Goal: Task Accomplishment & Management: Manage account settings

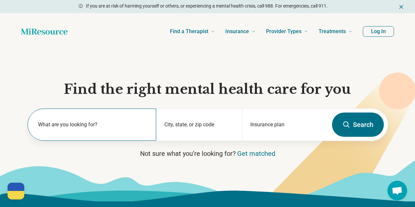
click at [119, 125] on label "What are you looking for?" at bounding box center [93, 125] width 111 height 8
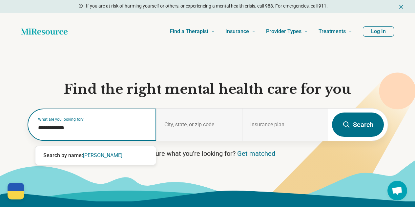
type input "**********"
click at [113, 155] on span "katalin vladar" at bounding box center [102, 155] width 39 height 6
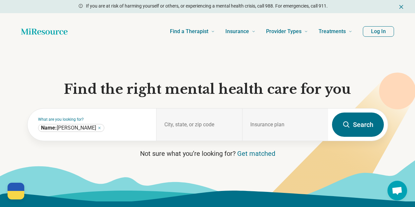
click at [365, 131] on button "Search" at bounding box center [358, 125] width 52 height 24
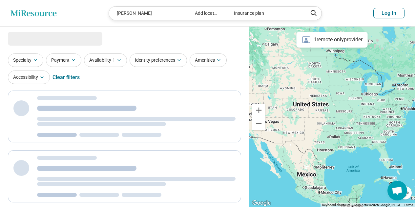
select select "***"
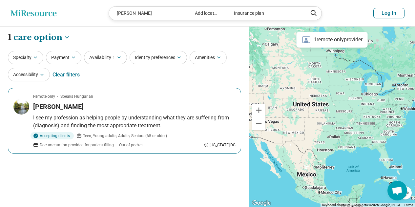
click at [61, 106] on h3 "[PERSON_NAME]" at bounding box center [58, 106] width 51 height 9
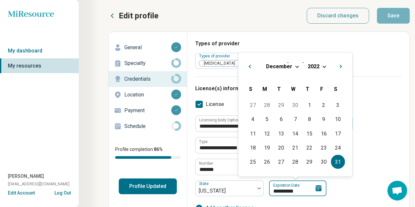
click at [303, 193] on input "**********" at bounding box center [297, 189] width 57 height 16
type input "*********"
type textarea "*"
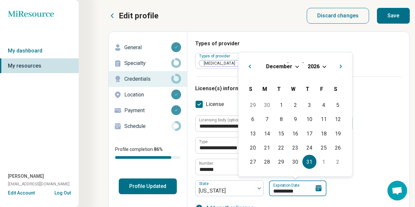
type input "**********"
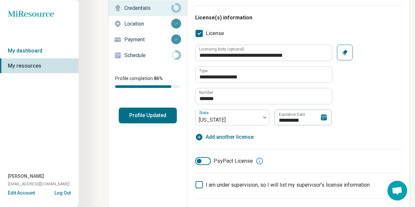
scroll to position [77, 0]
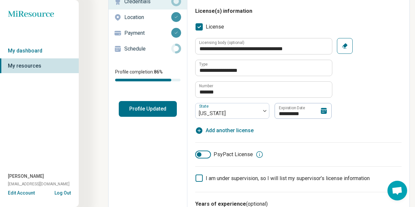
click at [257, 156] on icon at bounding box center [260, 155] width 8 height 8
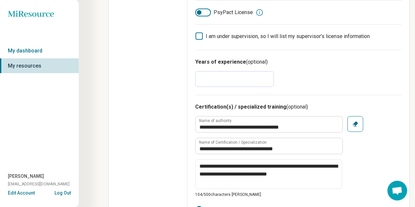
scroll to position [232, 0]
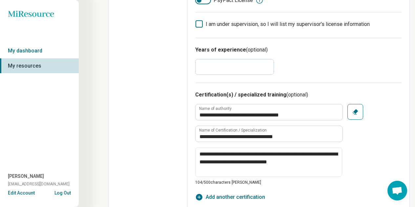
click at [254, 197] on span "Add another certification" at bounding box center [235, 197] width 59 height 8
type textarea "*"
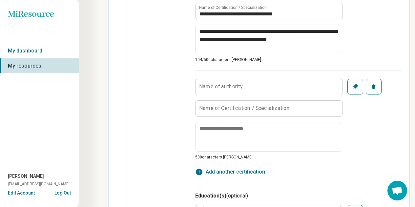
scroll to position [374, 0]
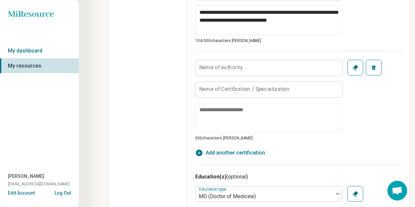
click at [240, 66] on label "Name of authority" at bounding box center [221, 67] width 44 height 5
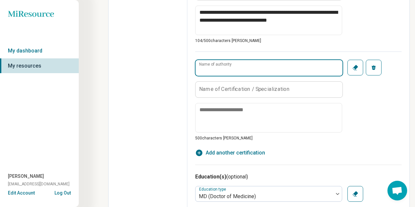
click at [240, 66] on input "Name of authority" at bounding box center [269, 68] width 147 height 16
type input "**********"
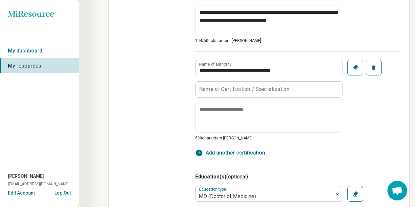
click at [234, 91] on label "Name of Certification / Specialization" at bounding box center [244, 89] width 91 height 5
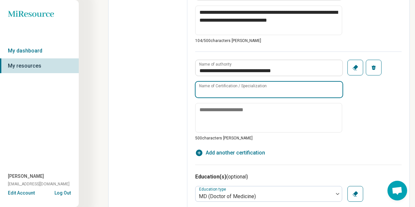
click at [234, 91] on input "Name of Certification / Specialization" at bounding box center [269, 90] width 147 height 16
type input "**********"
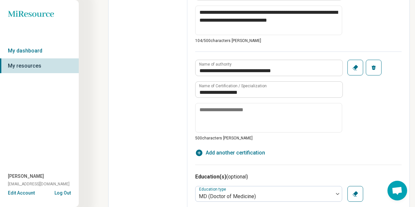
click at [353, 69] on icon "button" at bounding box center [355, 67] width 7 height 7
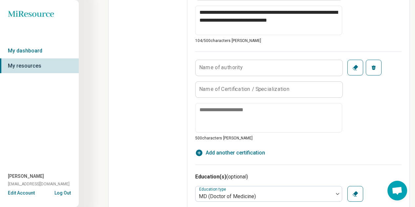
click at [353, 69] on icon "button" at bounding box center [355, 67] width 7 height 7
type textarea "*"
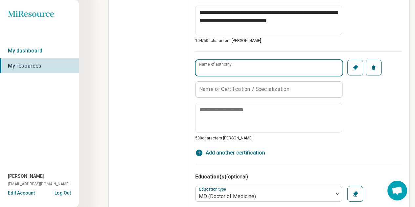
click at [251, 65] on input "Name of authority" at bounding box center [269, 68] width 147 height 16
click at [251, 68] on input "**********" at bounding box center [269, 68] width 147 height 16
type input "**********"
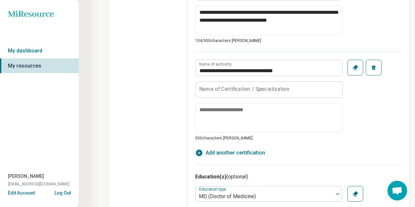
click at [248, 88] on label "Name of Certification / Specialization" at bounding box center [244, 89] width 91 height 5
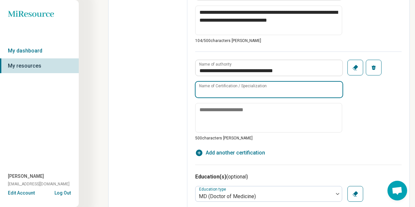
click at [248, 88] on input "Name of Certification / Specialization" at bounding box center [269, 90] width 147 height 16
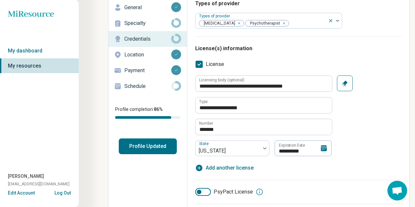
scroll to position [0, 0]
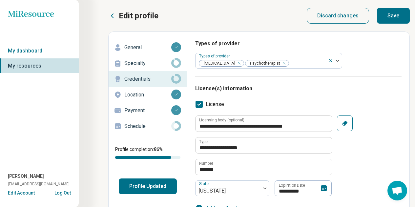
type input "**********"
click at [391, 14] on button "Save" at bounding box center [393, 16] width 33 height 16
click at [131, 63] on p "Specialty" at bounding box center [147, 63] width 47 height 8
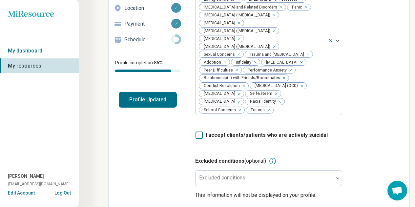
scroll to position [87, 0]
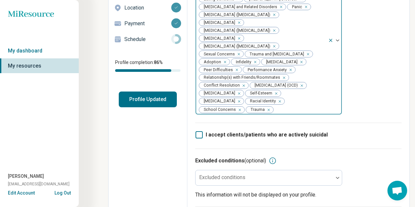
click at [338, 41] on img at bounding box center [337, 40] width 3 height 2
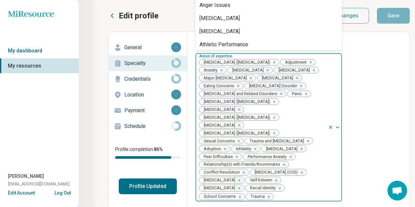
scroll to position [0, 0]
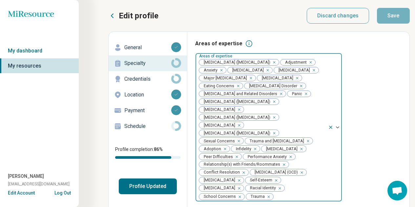
click at [220, 69] on span "Anxiety" at bounding box center [209, 70] width 20 height 6
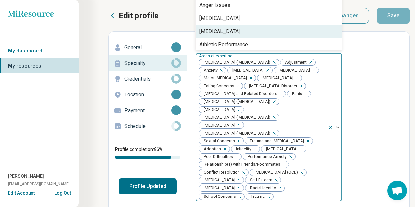
click at [229, 30] on div "[MEDICAL_DATA]" at bounding box center [220, 32] width 40 height 8
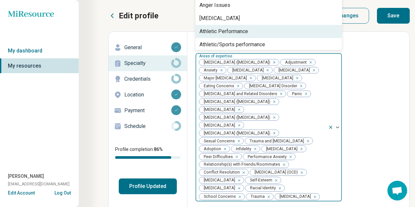
click at [251, 97] on span "[MEDICAL_DATA] and Related Disorders" at bounding box center [239, 94] width 80 height 6
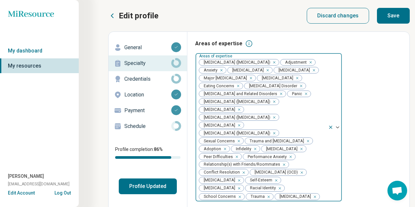
click at [288, 97] on span "Panic" at bounding box center [296, 94] width 17 height 6
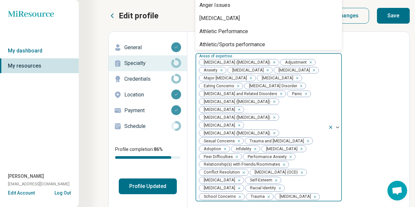
click at [242, 105] on span "[MEDICAL_DATA] ([MEDICAL_DATA])" at bounding box center [235, 102] width 73 height 6
click at [226, 144] on span "Sexual Concerns" at bounding box center [218, 141] width 38 height 6
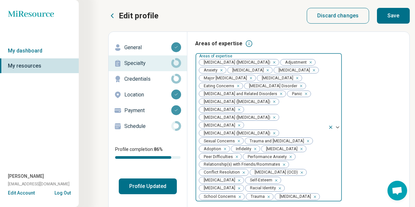
click at [245, 144] on span "Trauma and [MEDICAL_DATA]" at bounding box center [275, 141] width 61 height 6
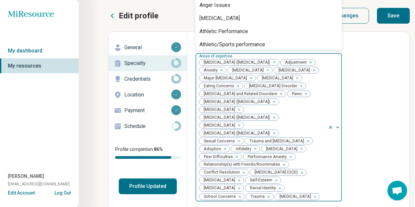
click at [338, 128] on img at bounding box center [337, 127] width 3 height 2
click at [348, 134] on div "Areas of expertise option [MEDICAL_DATA], selected. 77 results available. Use U…" at bounding box center [298, 125] width 206 height 170
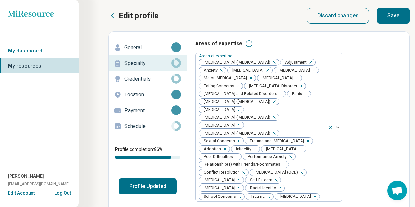
click at [245, 45] on icon at bounding box center [249, 44] width 8 height 8
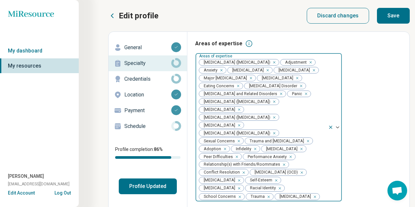
click at [245, 60] on span "[MEDICAL_DATA] ([MEDICAL_DATA])" at bounding box center [235, 62] width 73 height 6
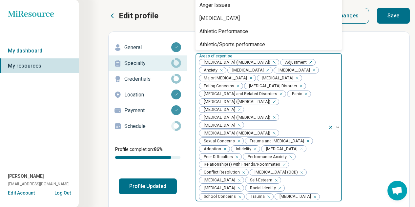
click at [245, 61] on span "[MEDICAL_DATA] ([MEDICAL_DATA])" at bounding box center [235, 62] width 73 height 6
click at [245, 62] on span "[MEDICAL_DATA] ([MEDICAL_DATA])" at bounding box center [235, 62] width 73 height 6
click at [266, 69] on span "[MEDICAL_DATA]" at bounding box center [247, 70] width 38 height 6
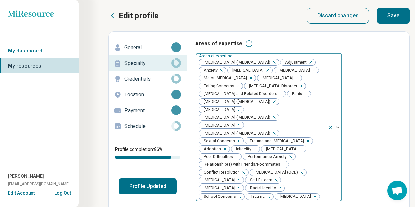
click at [266, 71] on span "[MEDICAL_DATA]" at bounding box center [247, 70] width 38 height 6
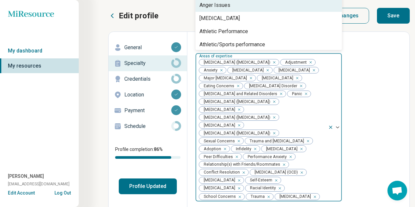
click at [224, 4] on div "Anger Issues" at bounding box center [215, 5] width 31 height 8
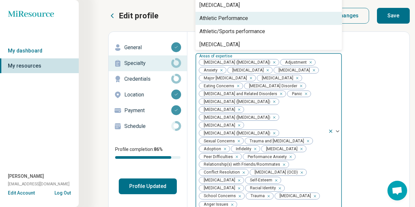
click at [223, 16] on div "Athletic Performance" at bounding box center [224, 18] width 49 height 8
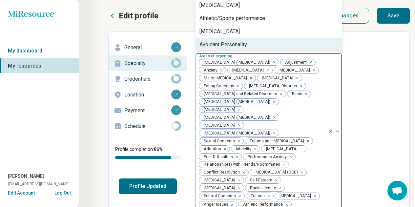
click at [213, 44] on div "Avoidant Personality" at bounding box center [224, 45] width 48 height 8
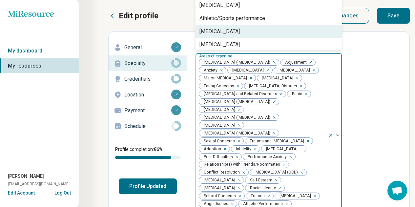
click at [210, 30] on div "[MEDICAL_DATA]" at bounding box center [220, 32] width 40 height 8
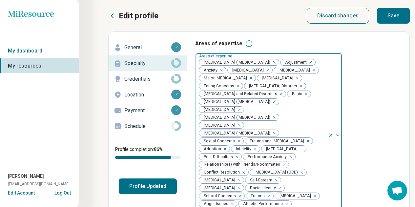
click at [223, 152] on span "Adoption" at bounding box center [211, 149] width 24 height 6
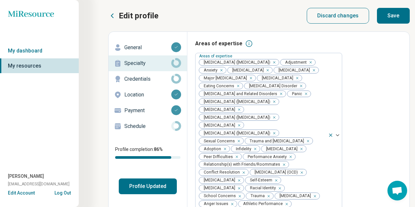
click at [160, 79] on p "Credentials" at bounding box center [147, 79] width 47 height 8
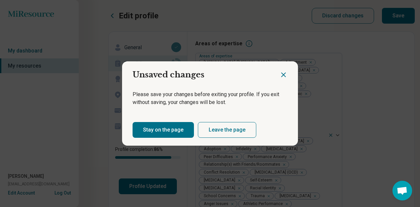
click at [173, 130] on button "Stay on the page" at bounding box center [163, 130] width 61 height 16
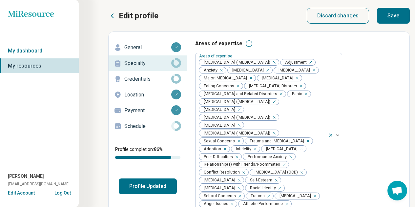
click at [129, 81] on p "Credentials" at bounding box center [147, 79] width 47 height 8
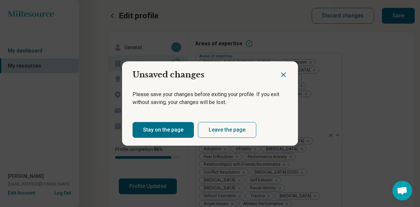
click at [153, 133] on button "Stay on the page" at bounding box center [163, 130] width 61 height 16
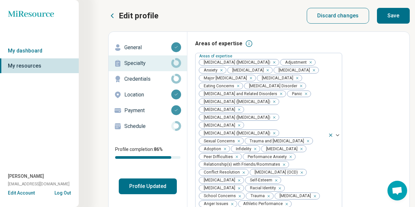
click at [388, 18] on button "Save" at bounding box center [393, 16] width 33 height 16
click at [140, 130] on p "Schedule" at bounding box center [147, 126] width 47 height 8
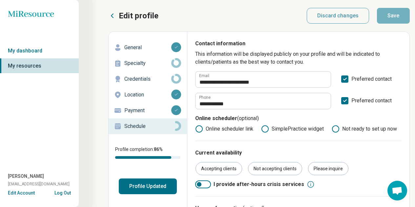
click at [267, 127] on icon at bounding box center [265, 129] width 8 height 8
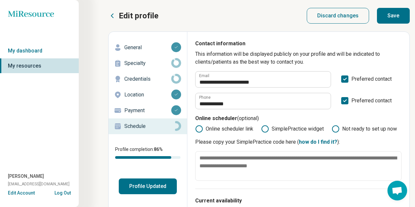
click at [267, 128] on circle at bounding box center [265, 129] width 5 height 5
click at [335, 129] on icon at bounding box center [336, 129] width 8 height 8
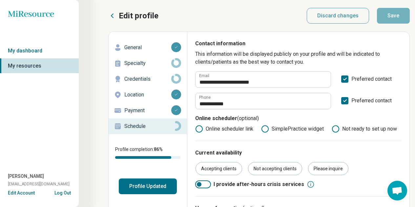
click at [180, 75] on icon at bounding box center [176, 79] width 10 height 10
type textarea "*"
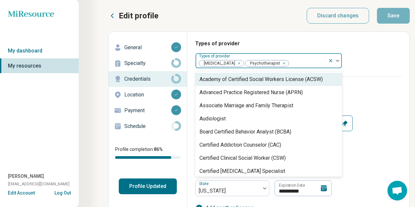
click at [337, 62] on div at bounding box center [335, 60] width 14 height 15
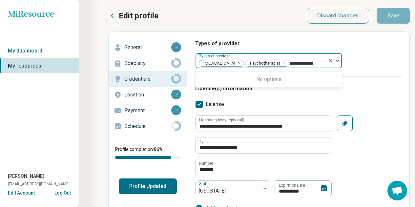
type input "**********"
click at [337, 63] on div at bounding box center [335, 60] width 14 height 15
click at [307, 60] on div at bounding box center [307, 63] width 36 height 9
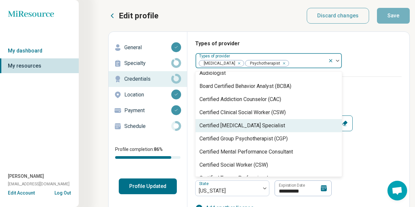
scroll to position [52, 0]
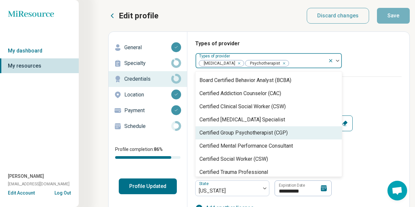
click at [257, 131] on div "Certified Group Psychotherapist (CGP)" at bounding box center [244, 133] width 88 height 8
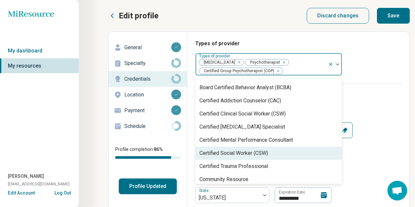
click at [397, 16] on button "Save" at bounding box center [393, 16] width 33 height 16
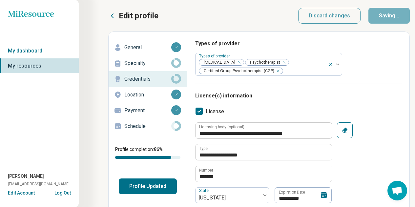
type textarea "*"
click at [174, 64] on icon at bounding box center [176, 63] width 10 height 10
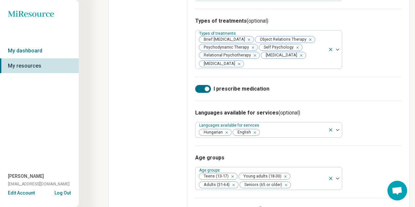
scroll to position [371, 0]
